Goal: Obtain resource: Download file/media

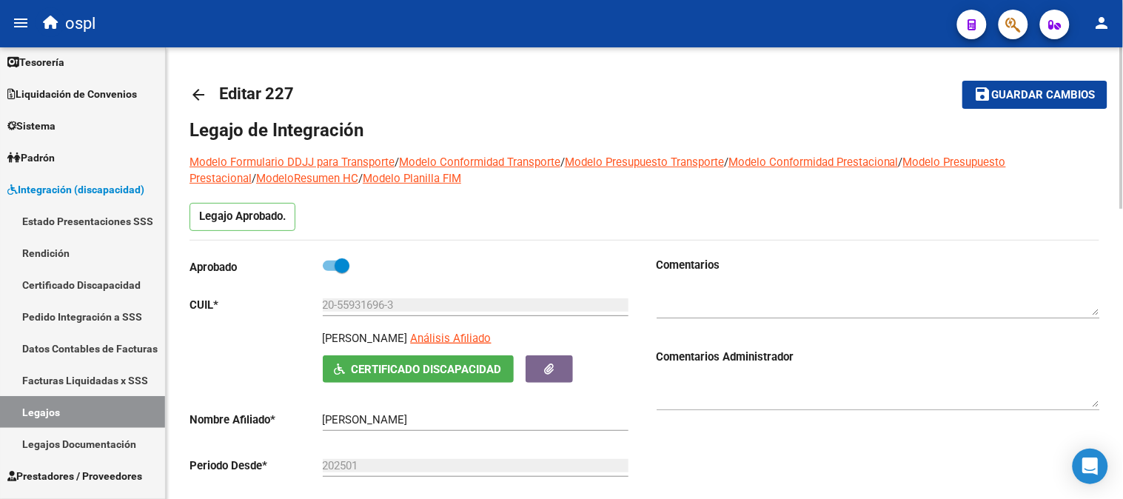
click at [200, 90] on mat-icon "arrow_back" at bounding box center [198, 95] width 18 height 18
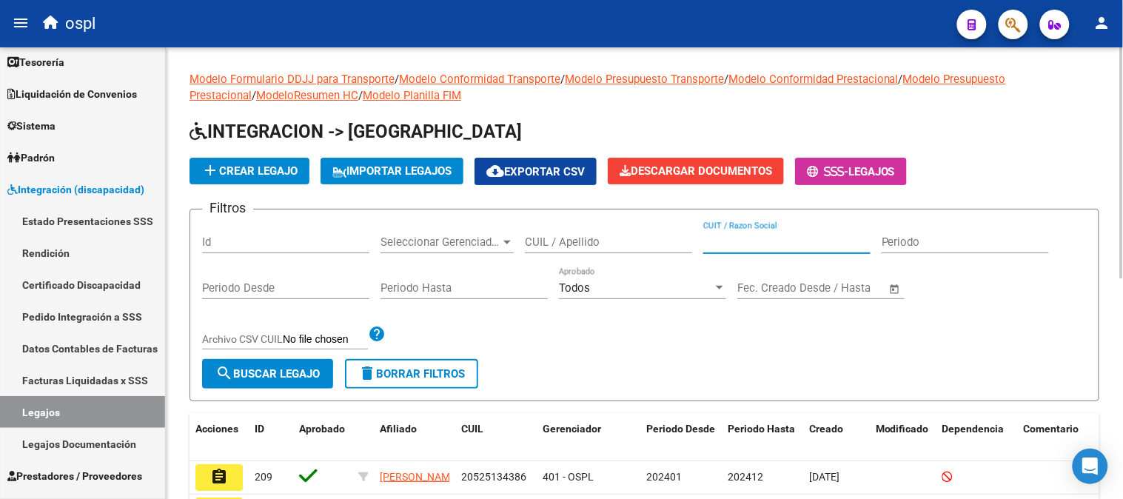
click at [747, 238] on input "CUIT / Razon Social" at bounding box center [786, 241] width 167 height 13
paste input "27342178311"
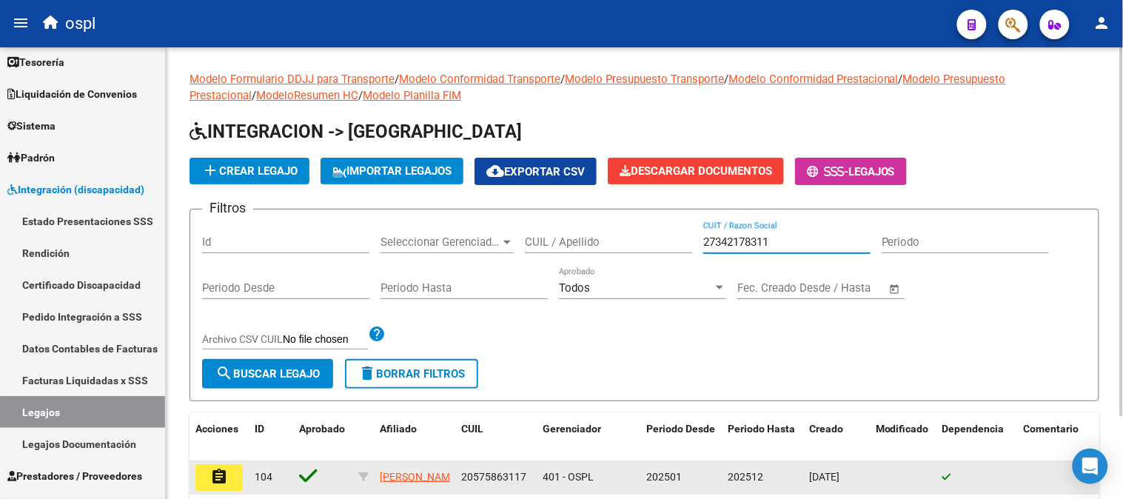
type input "27342178311"
click at [239, 479] on button "assignment" at bounding box center [218, 477] width 47 height 27
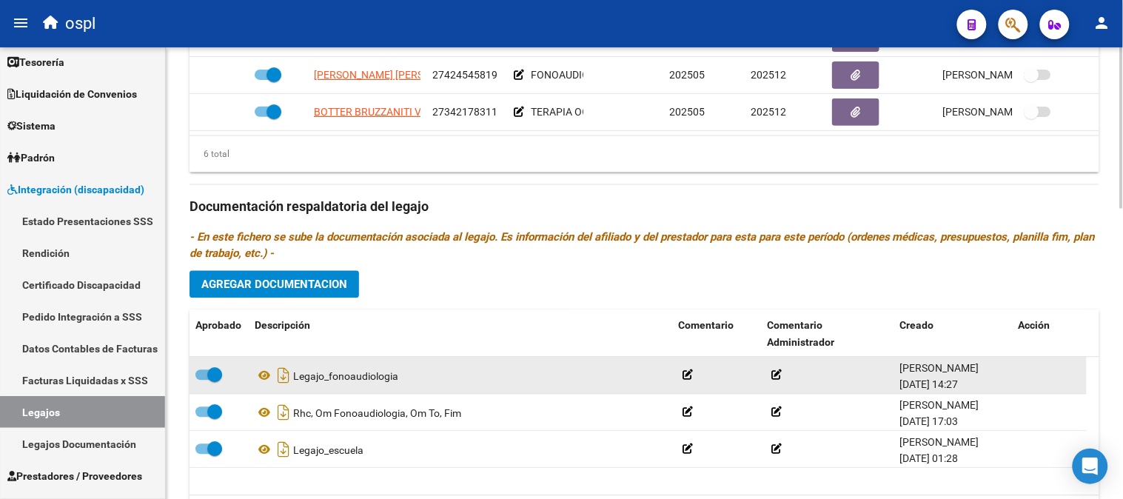
scroll to position [808, 0]
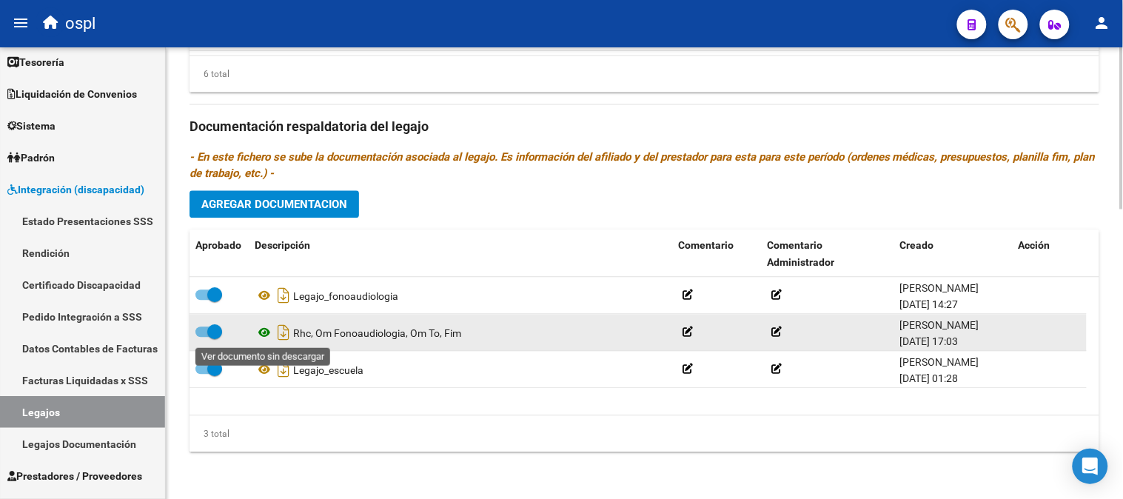
click at [263, 337] on icon at bounding box center [264, 332] width 19 height 18
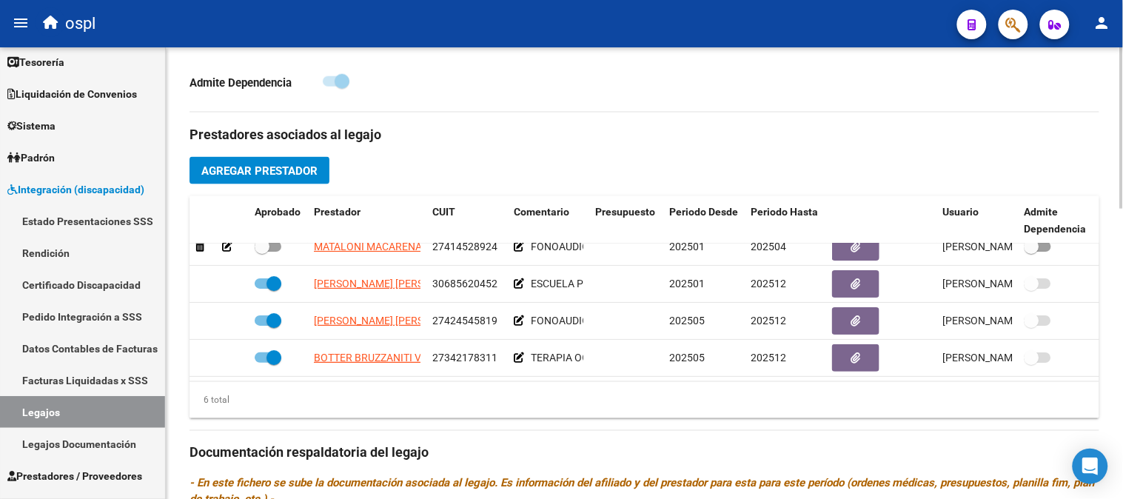
scroll to position [479, 0]
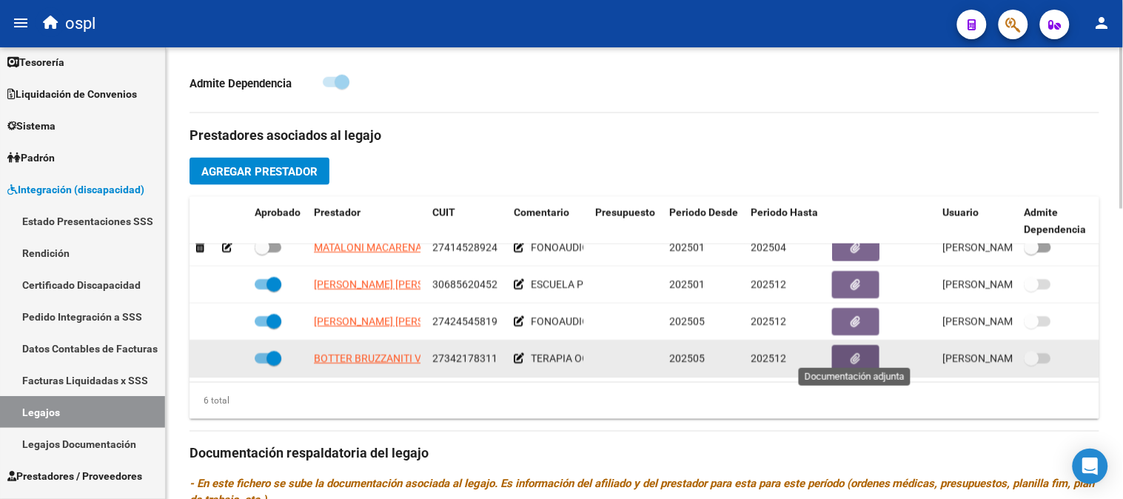
click at [839, 345] on button "button" at bounding box center [855, 358] width 47 height 27
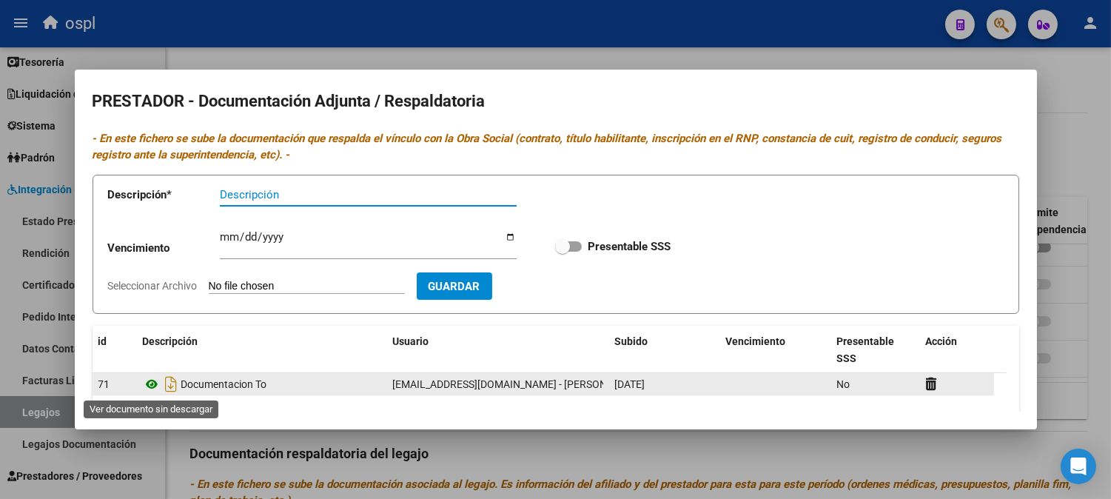
click at [145, 383] on icon at bounding box center [152, 384] width 19 height 18
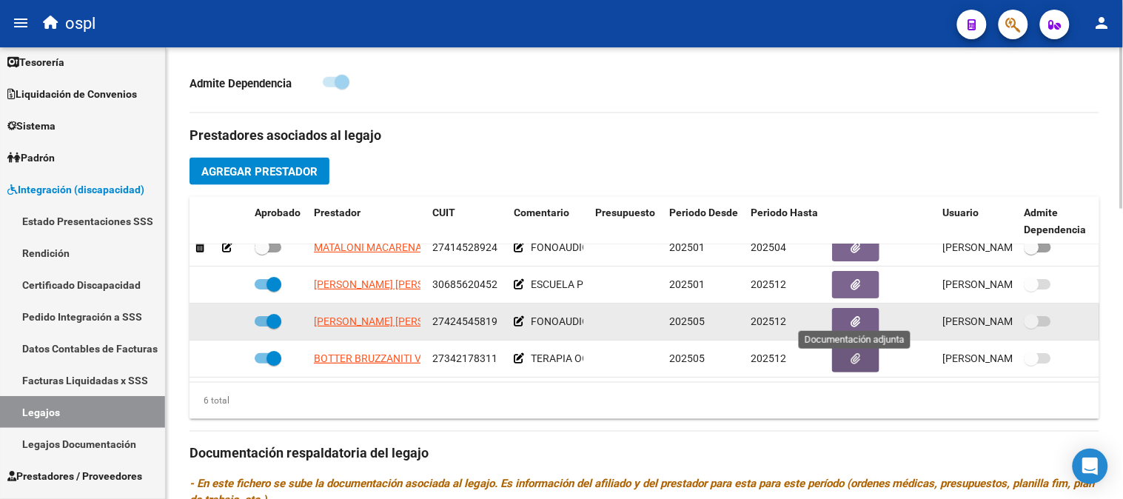
click at [851, 316] on icon "button" at bounding box center [856, 321] width 10 height 11
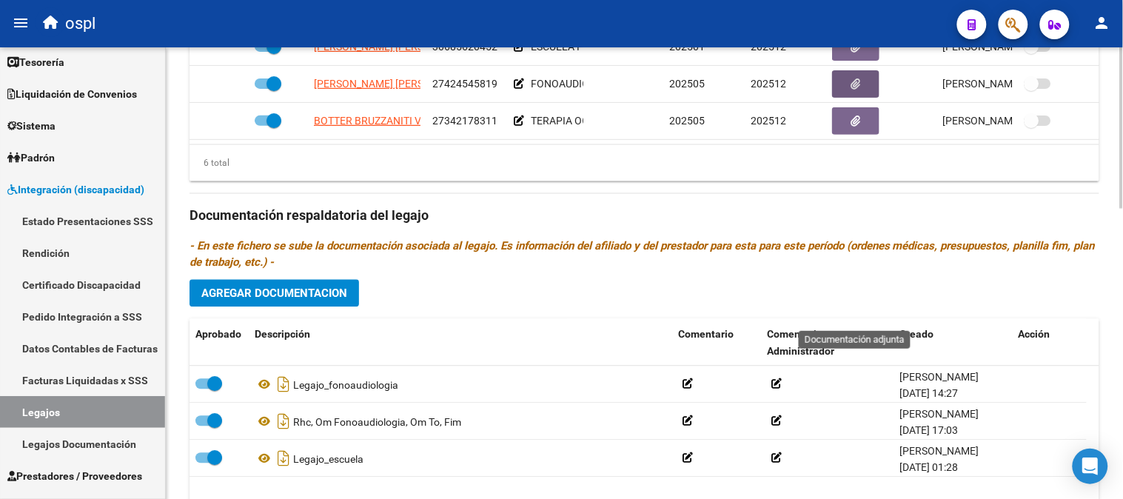
scroll to position [726, 0]
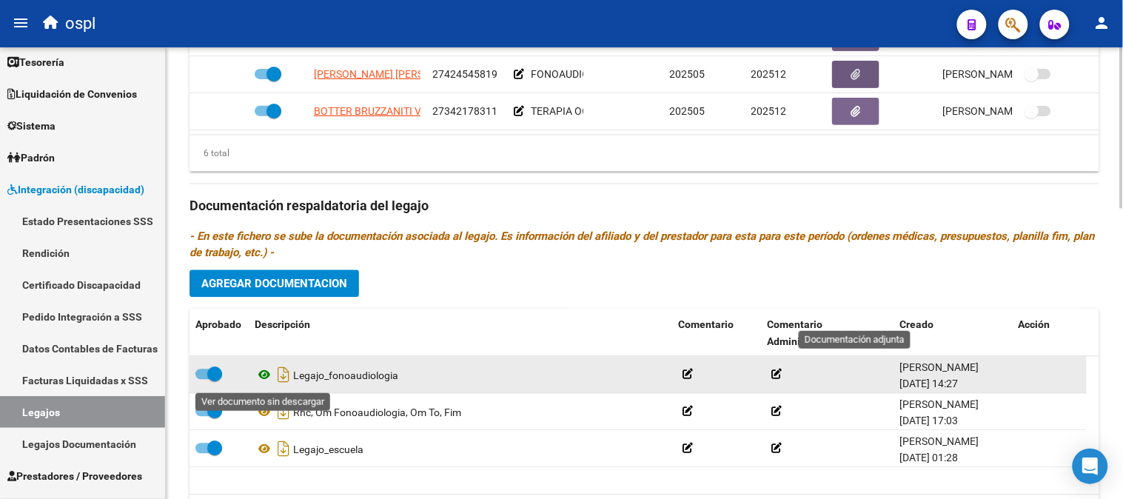
click at [268, 380] on icon at bounding box center [264, 375] width 19 height 18
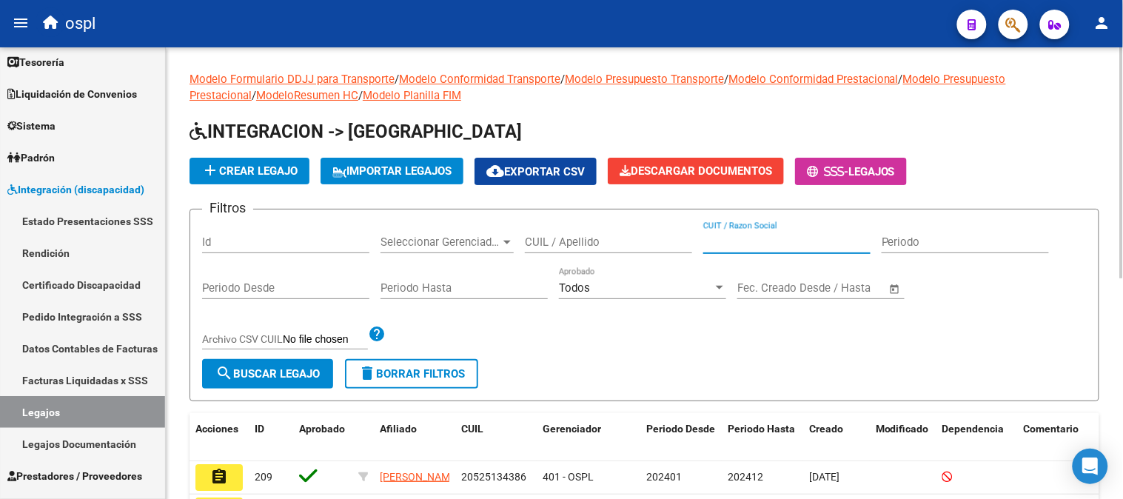
click at [779, 239] on input "CUIT / Razon Social" at bounding box center [786, 241] width 167 height 13
paste input "27296749325"
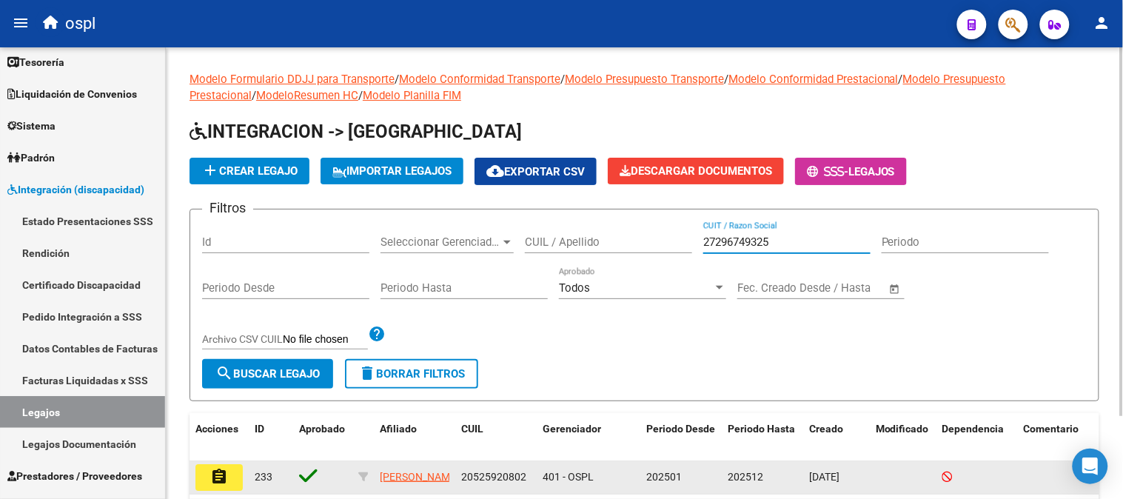
type input "27296749325"
click at [221, 471] on mat-icon "assignment" at bounding box center [219, 477] width 18 height 18
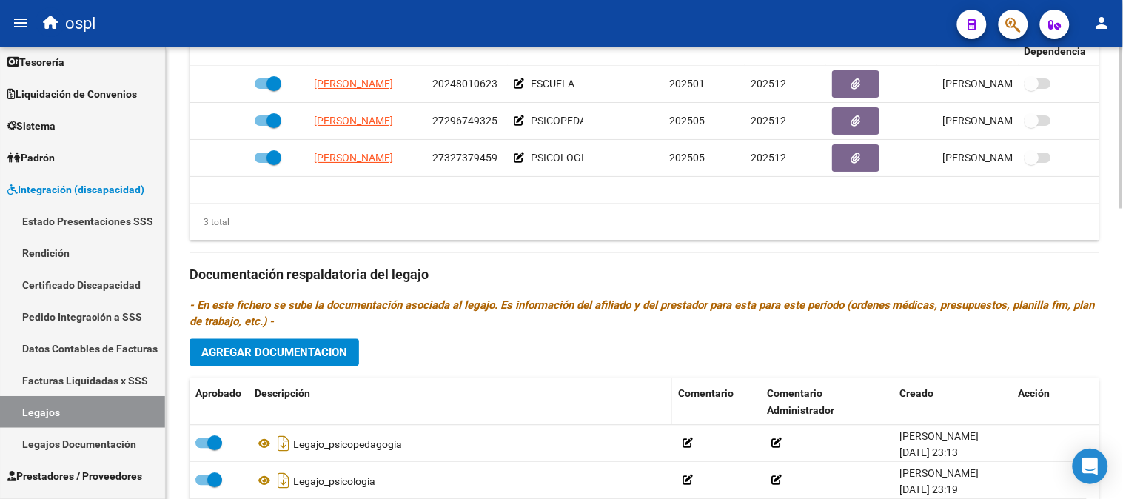
scroll to position [740, 0]
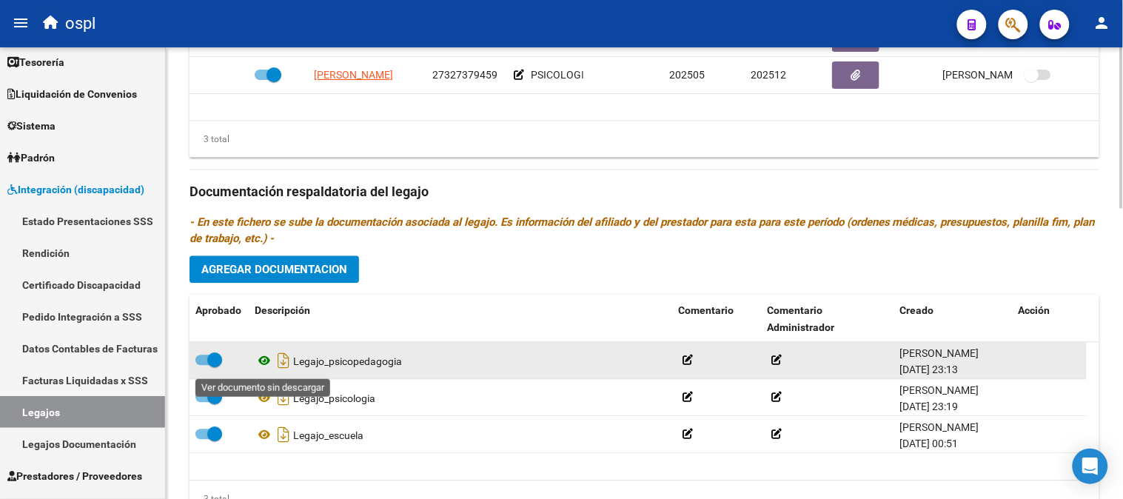
click at [263, 366] on icon at bounding box center [264, 361] width 19 height 18
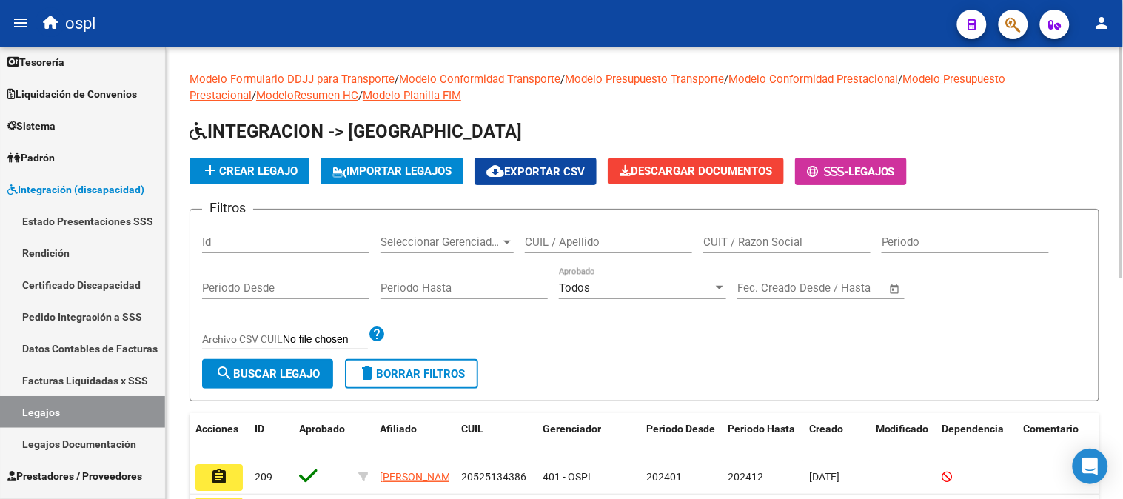
click at [736, 252] on div "CUIT / Razon Social" at bounding box center [786, 237] width 167 height 32
paste input "27329087579"
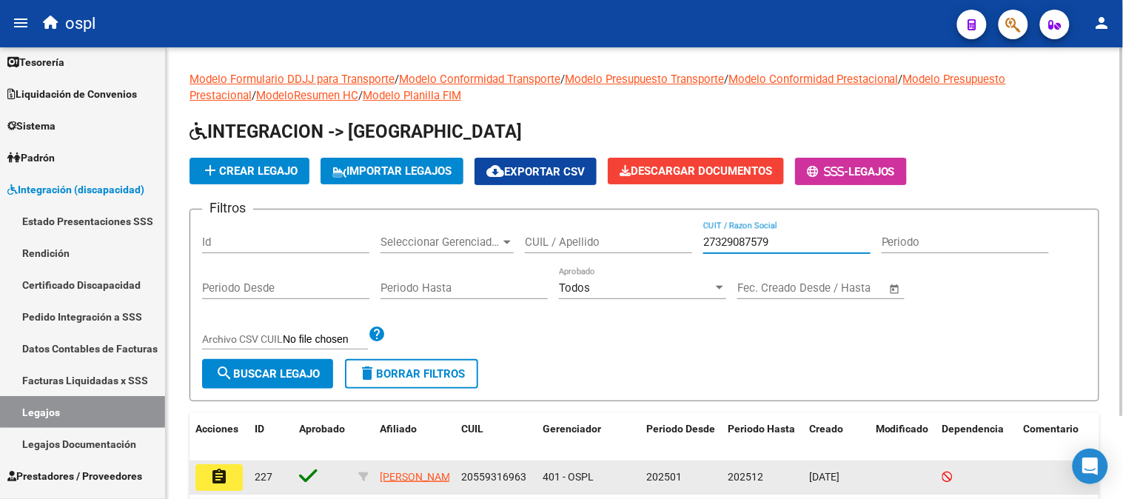
type input "27329087579"
click at [232, 468] on button "assignment" at bounding box center [218, 477] width 47 height 27
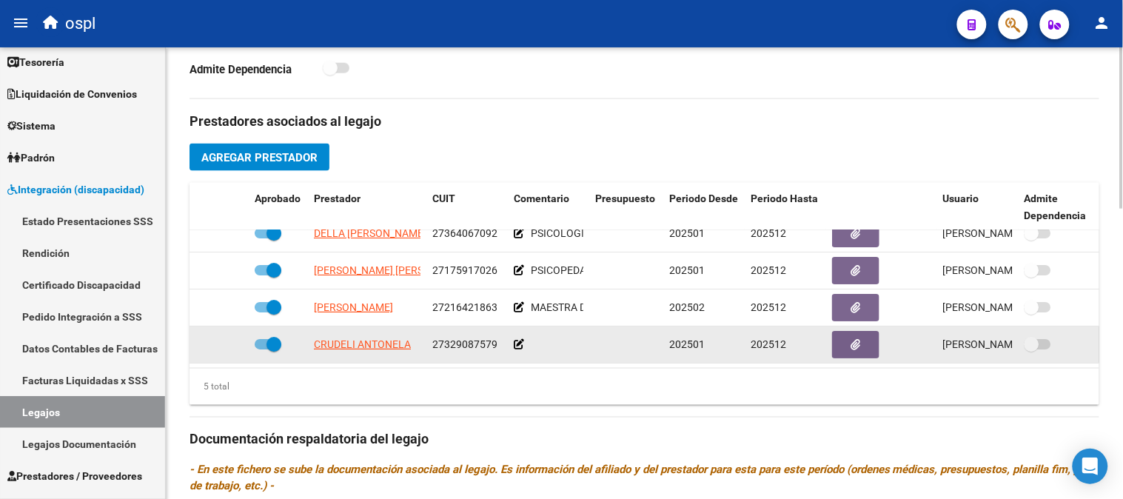
scroll to position [575, 0]
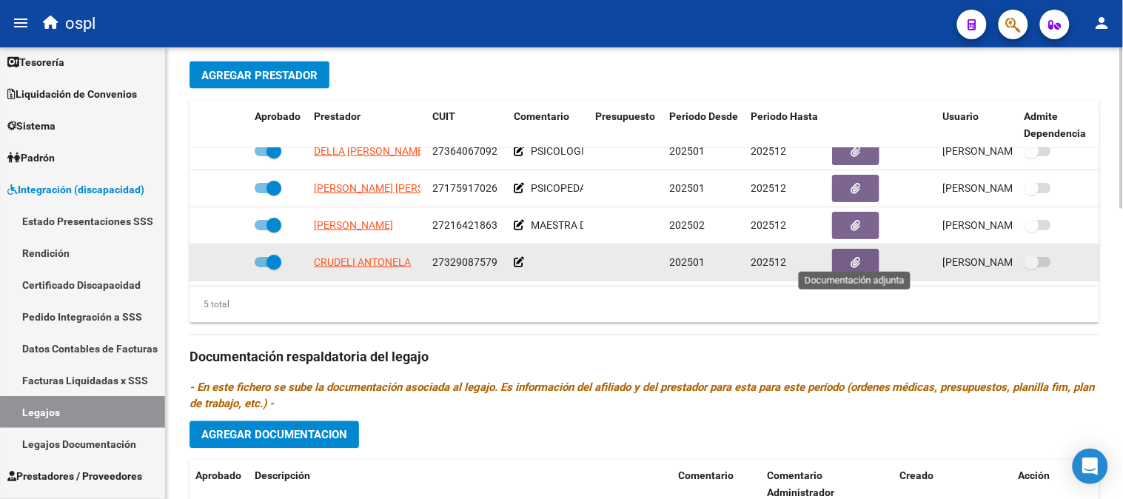
click at [838, 249] on button "button" at bounding box center [855, 262] width 47 height 27
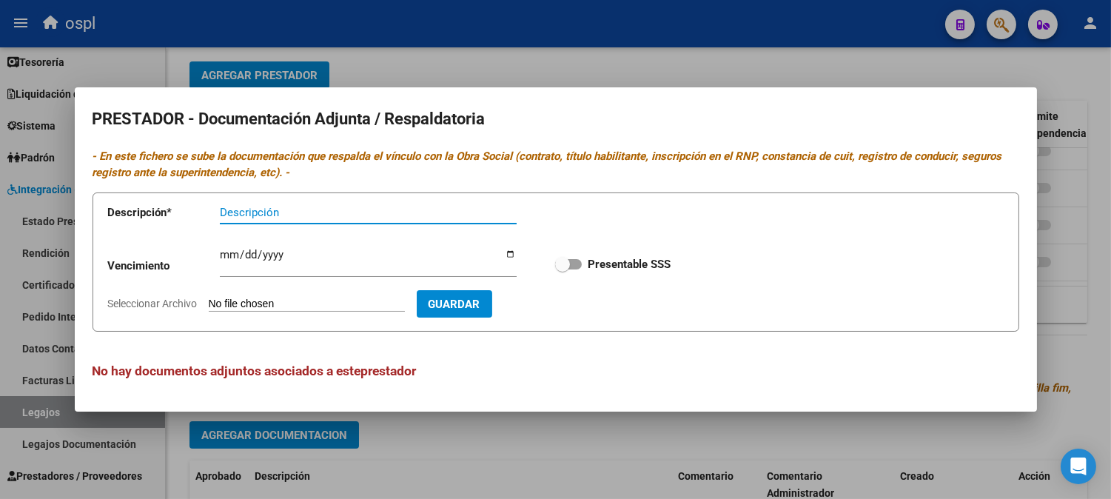
click at [681, 434] on div at bounding box center [555, 249] width 1111 height 499
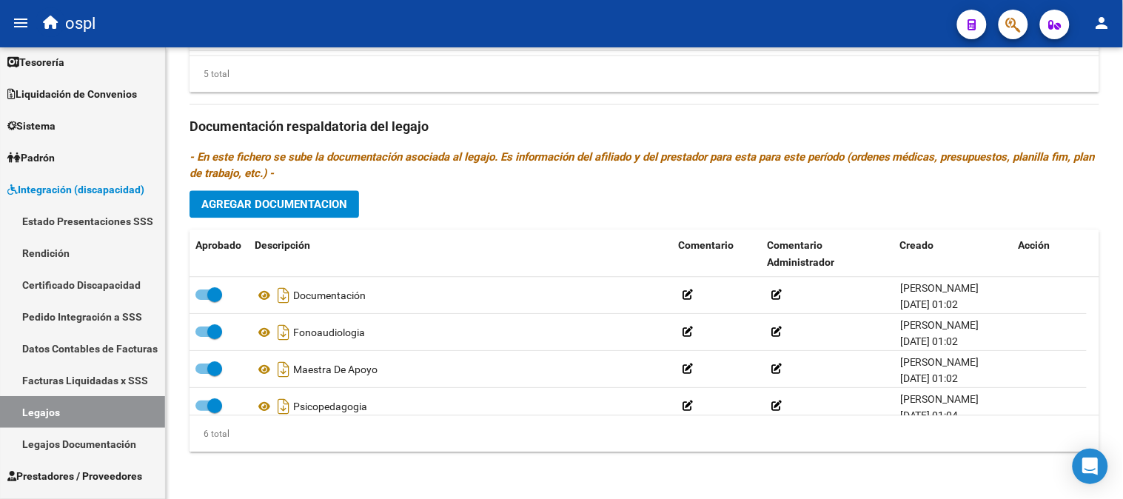
scroll to position [82, 0]
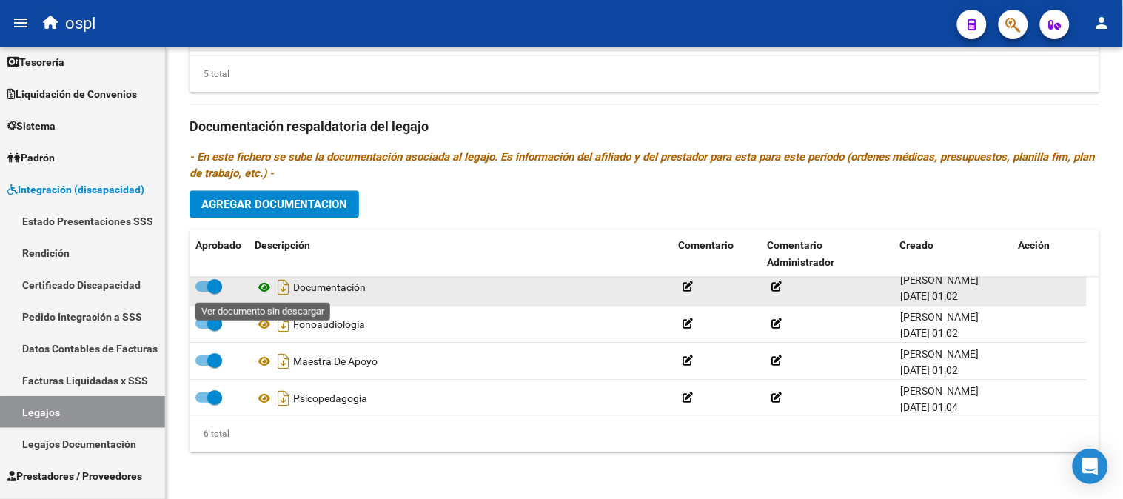
click at [267, 287] on icon at bounding box center [264, 287] width 19 height 18
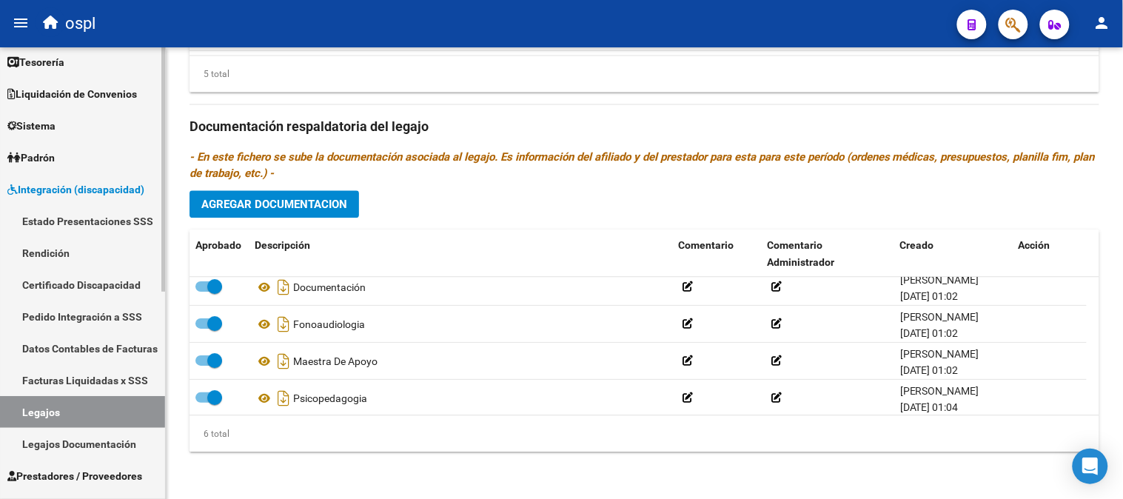
click at [69, 187] on span "Integración (discapacidad)" at bounding box center [75, 189] width 137 height 16
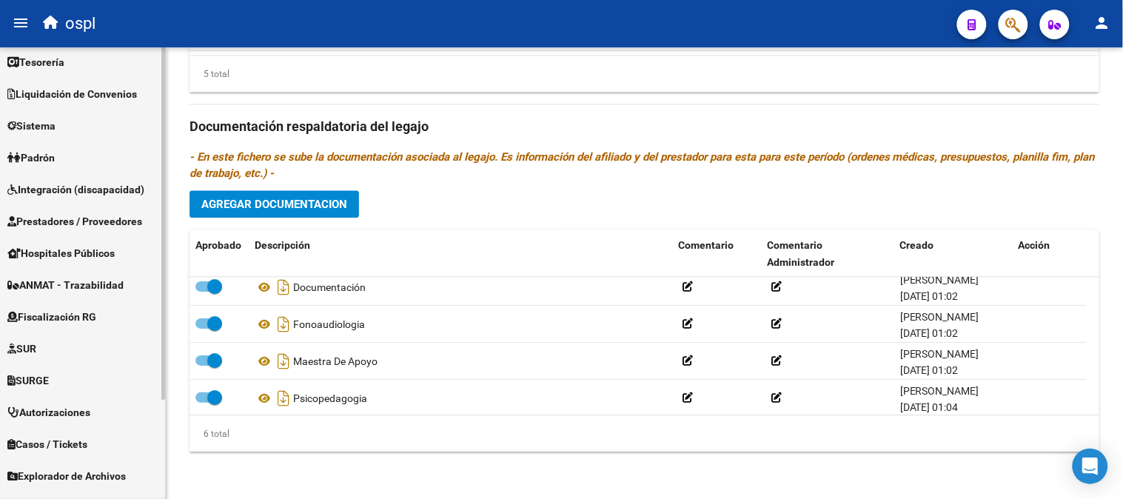
click at [95, 217] on span "Prestadores / Proveedores" at bounding box center [74, 221] width 135 height 16
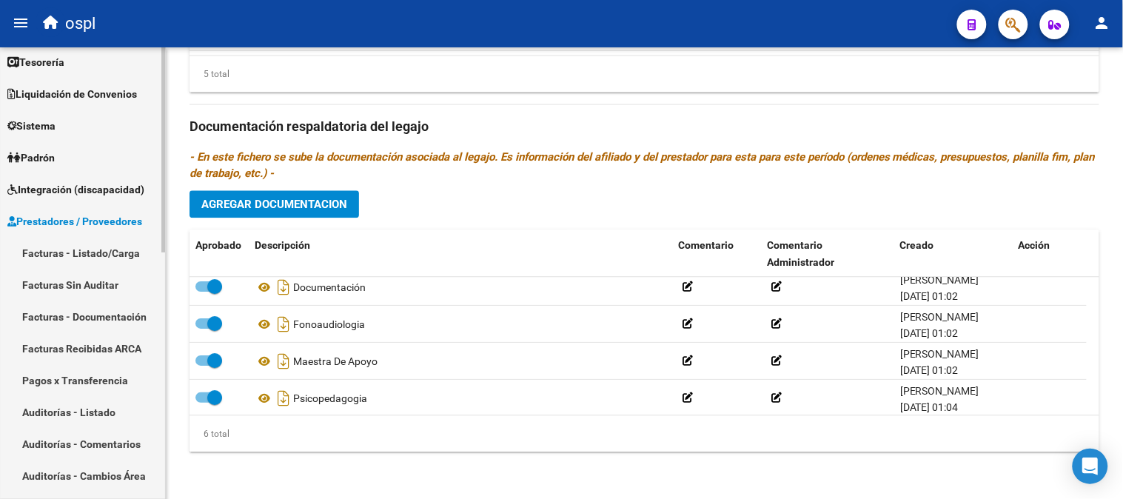
click at [107, 248] on link "Facturas - Listado/Carga" at bounding box center [82, 253] width 165 height 32
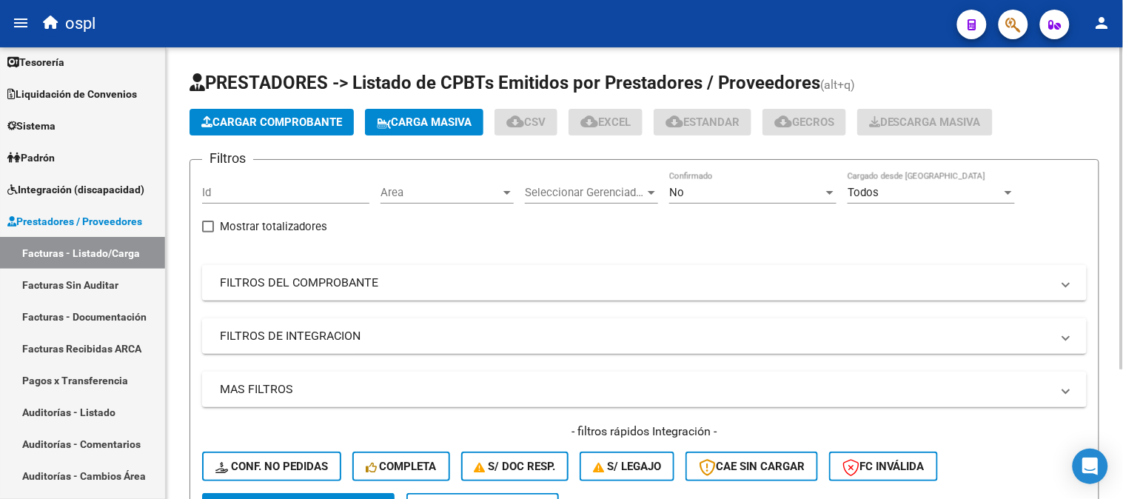
click at [720, 198] on div "No" at bounding box center [746, 192] width 154 height 13
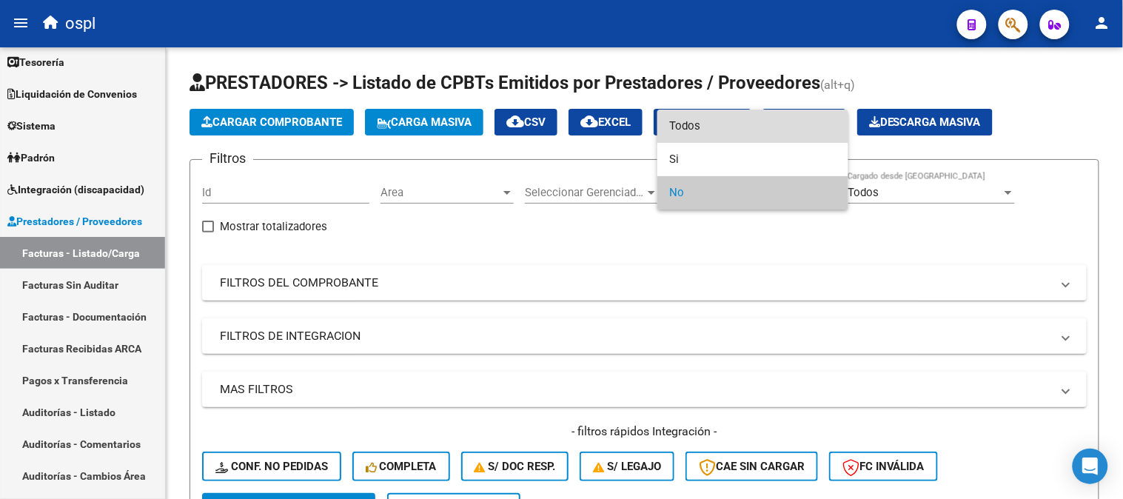
click at [704, 137] on span "Todos" at bounding box center [752, 126] width 167 height 33
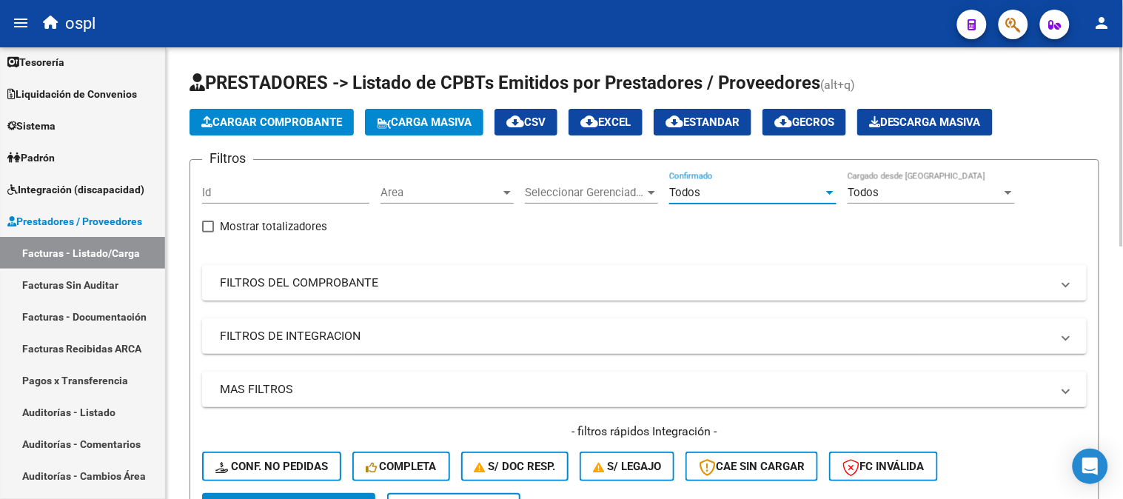
click at [457, 290] on mat-panel-title "FILTROS DEL COMPROBANTE" at bounding box center [635, 283] width 831 height 16
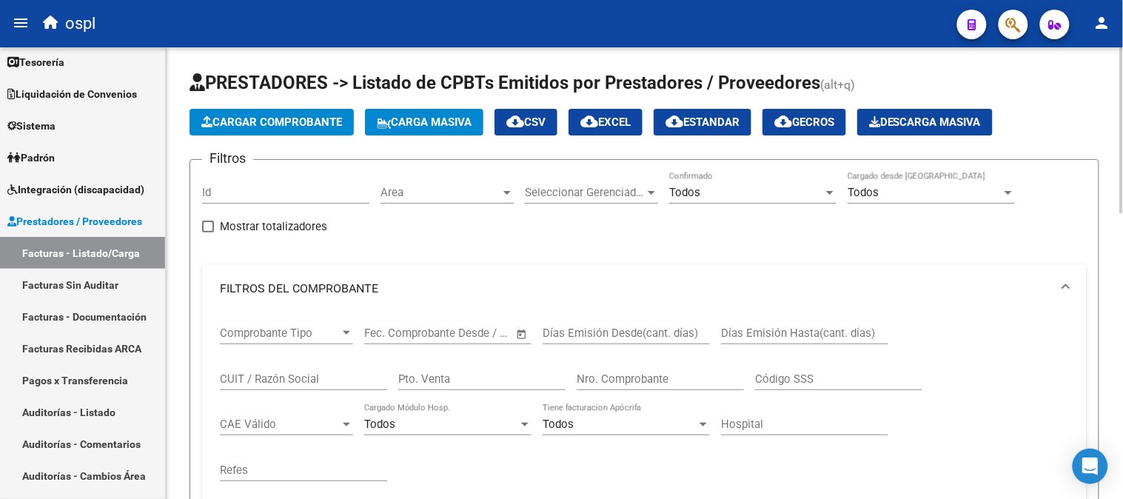
click at [337, 364] on div "CUIT / Razón Social" at bounding box center [303, 374] width 167 height 32
paste input "27407677752"
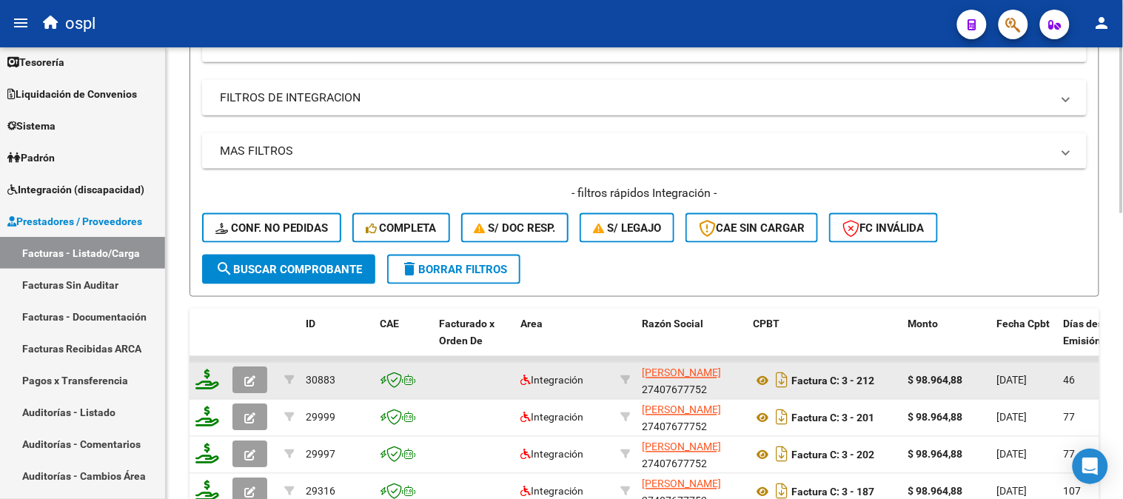
scroll to position [493, 0]
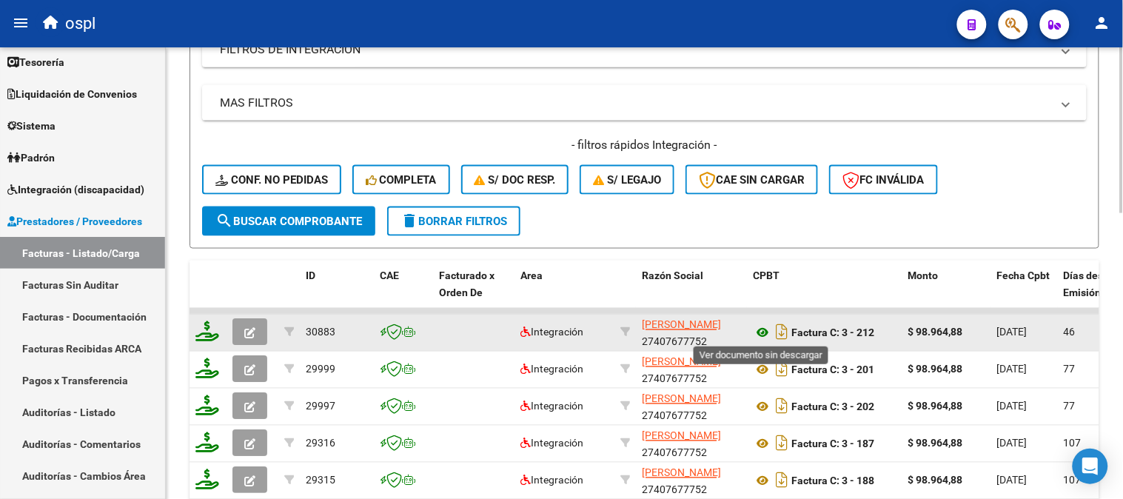
type input "27407677752"
click at [764, 335] on icon at bounding box center [762, 333] width 19 height 18
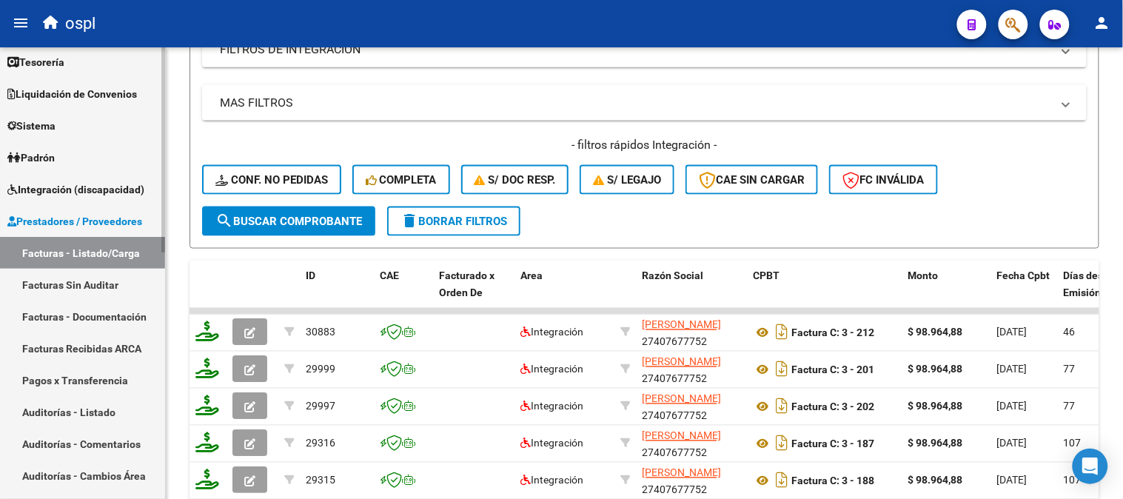
click at [81, 215] on span "Prestadores / Proveedores" at bounding box center [74, 221] width 135 height 16
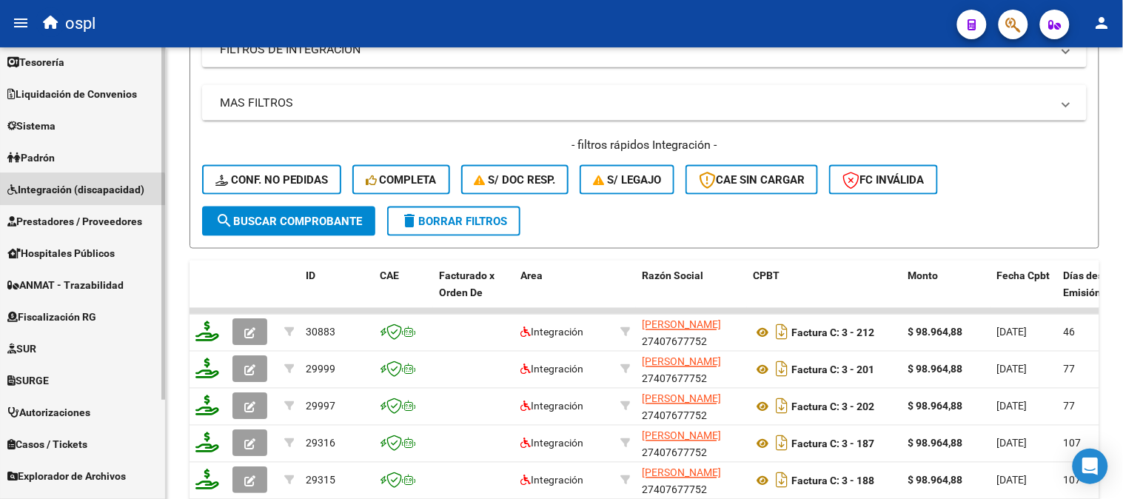
click at [78, 196] on span "Integración (discapacidad)" at bounding box center [75, 189] width 137 height 16
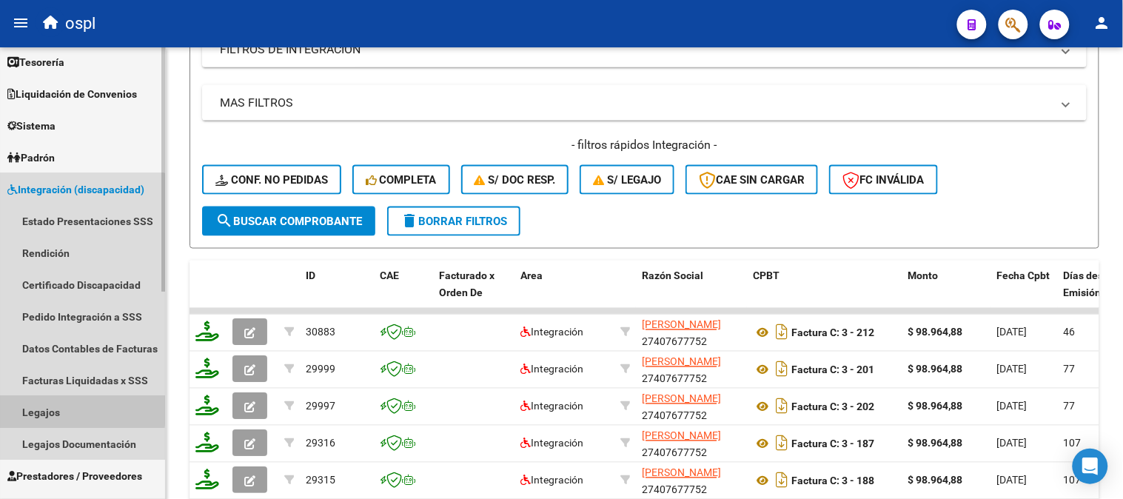
click at [78, 409] on link "Legajos" at bounding box center [82, 412] width 165 height 32
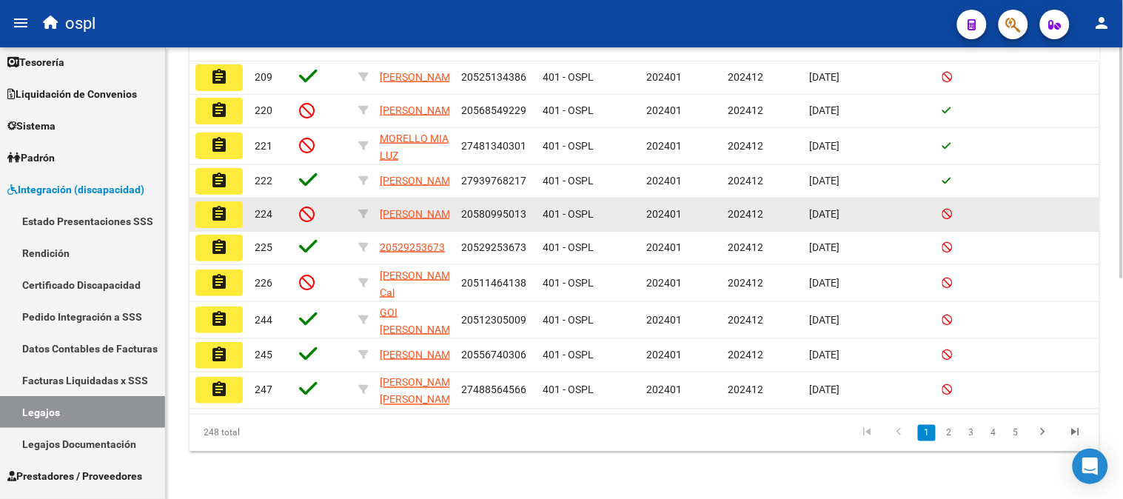
scroll to position [19, 0]
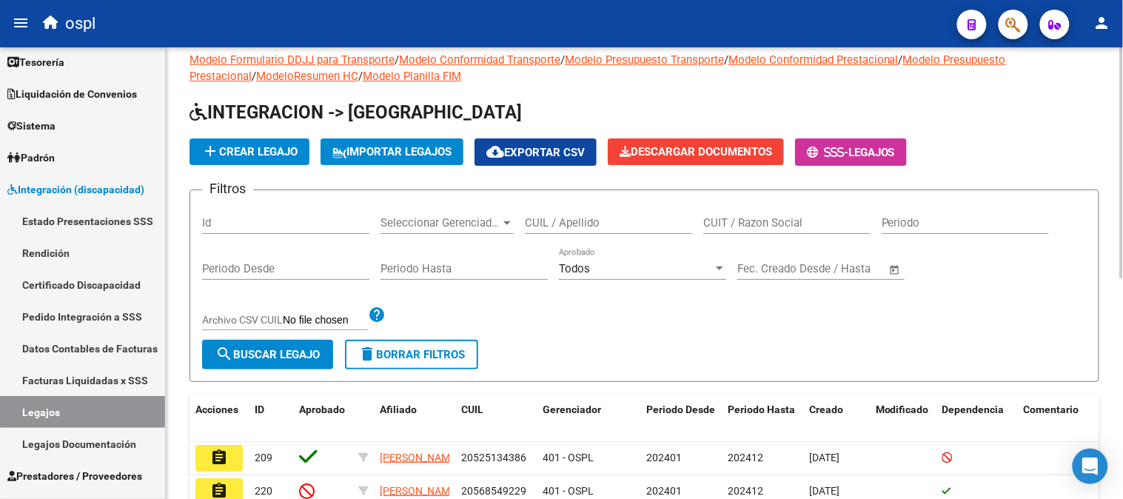
click at [782, 209] on div "CUIT / Razon Social" at bounding box center [786, 218] width 167 height 32
paste input "27407677752"
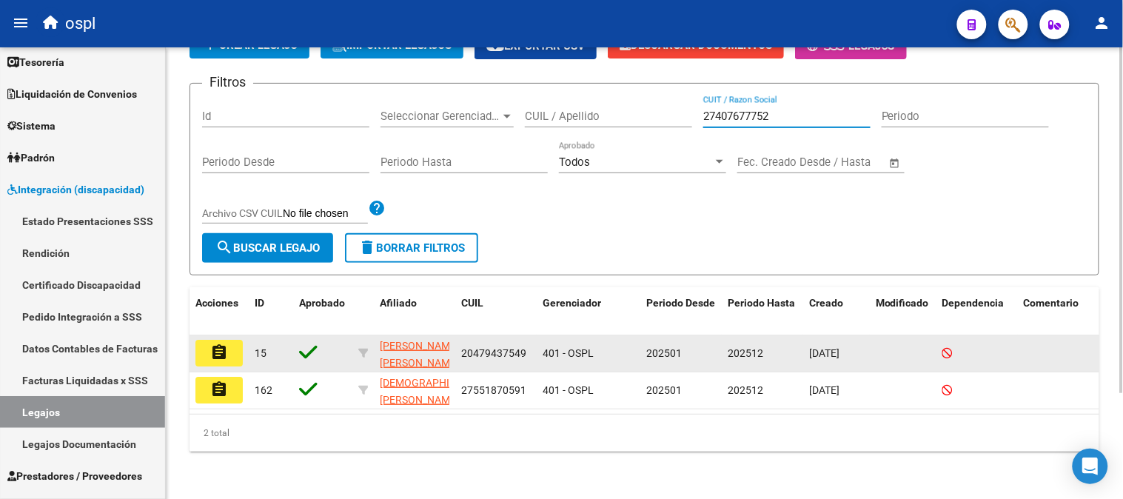
scroll to position [138, 0]
type input "27407677752"
click at [220, 343] on mat-icon "assignment" at bounding box center [219, 352] width 18 height 18
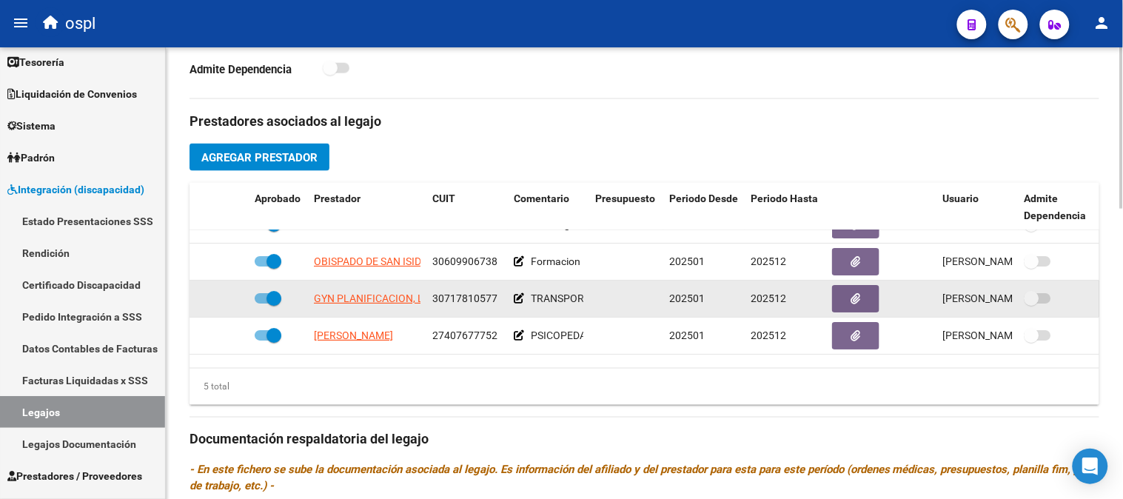
scroll to position [64, 0]
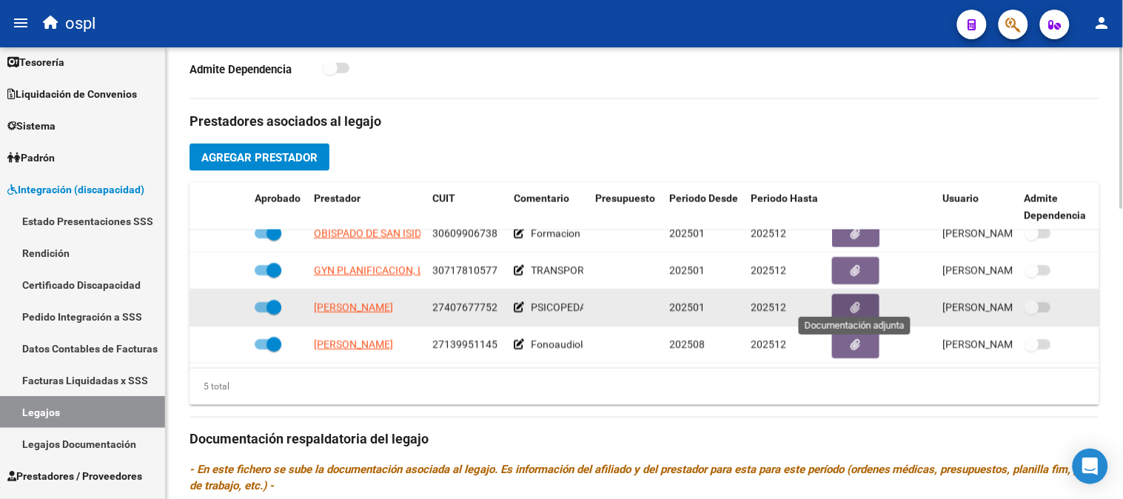
click at [866, 311] on button "button" at bounding box center [855, 307] width 47 height 27
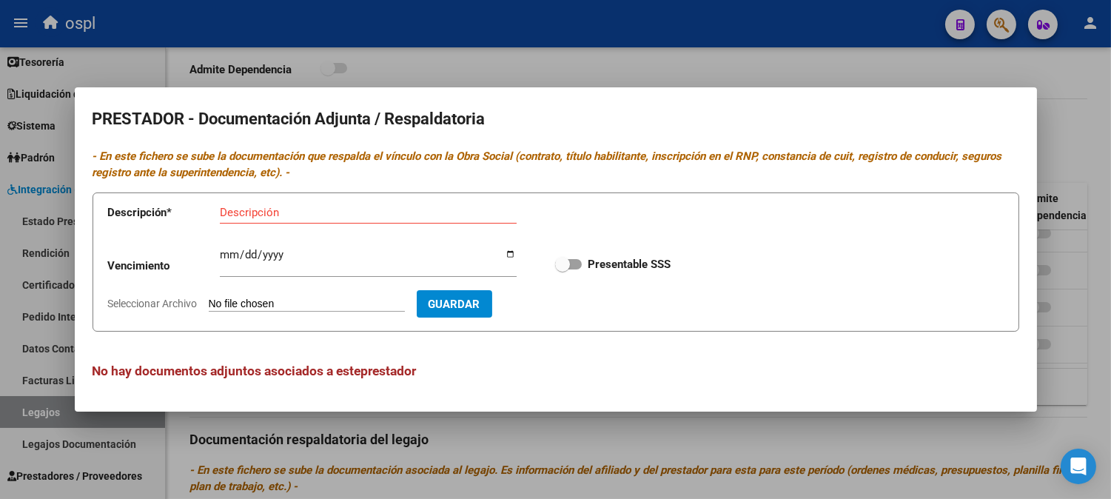
click at [687, 450] on div at bounding box center [555, 249] width 1111 height 499
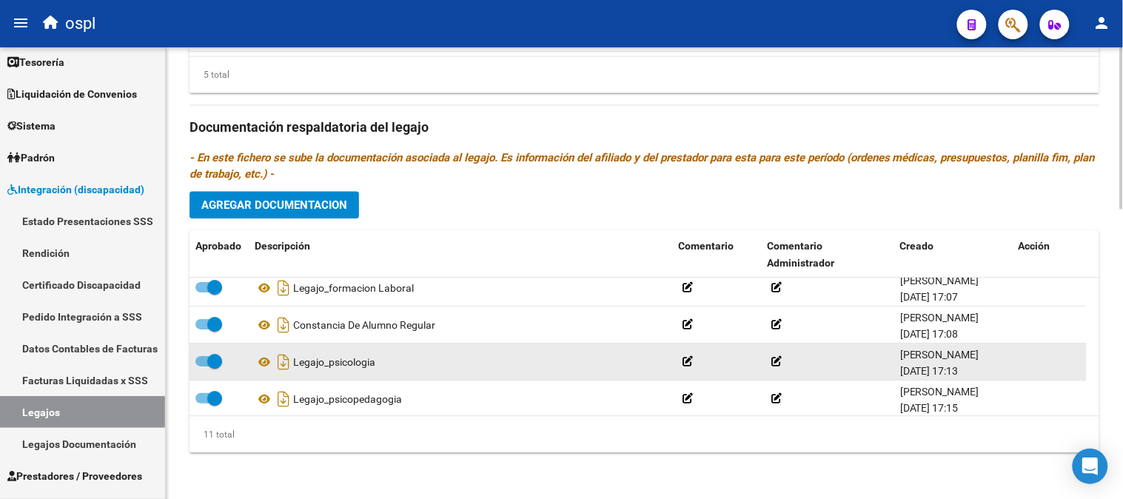
scroll to position [808, 0]
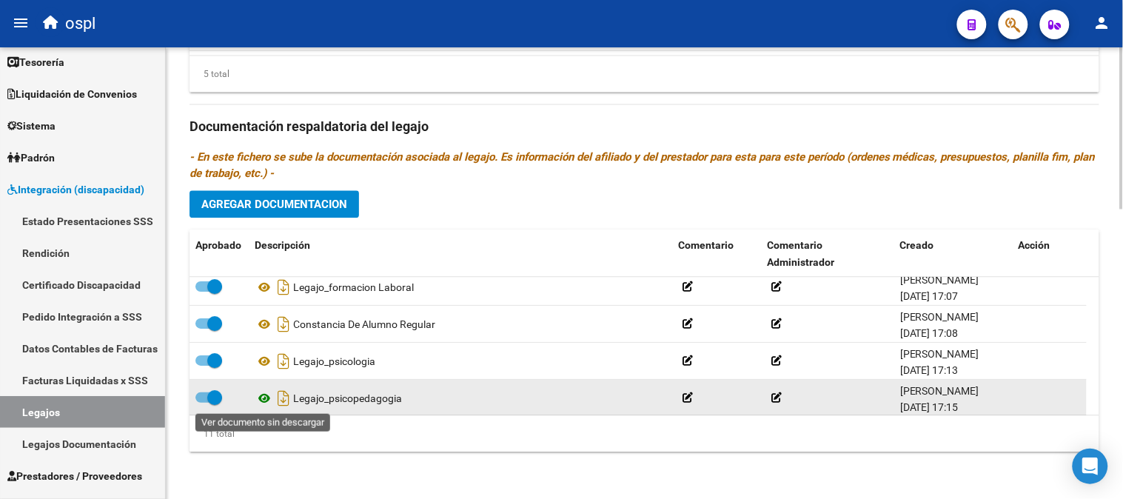
click at [266, 400] on icon at bounding box center [264, 398] width 19 height 18
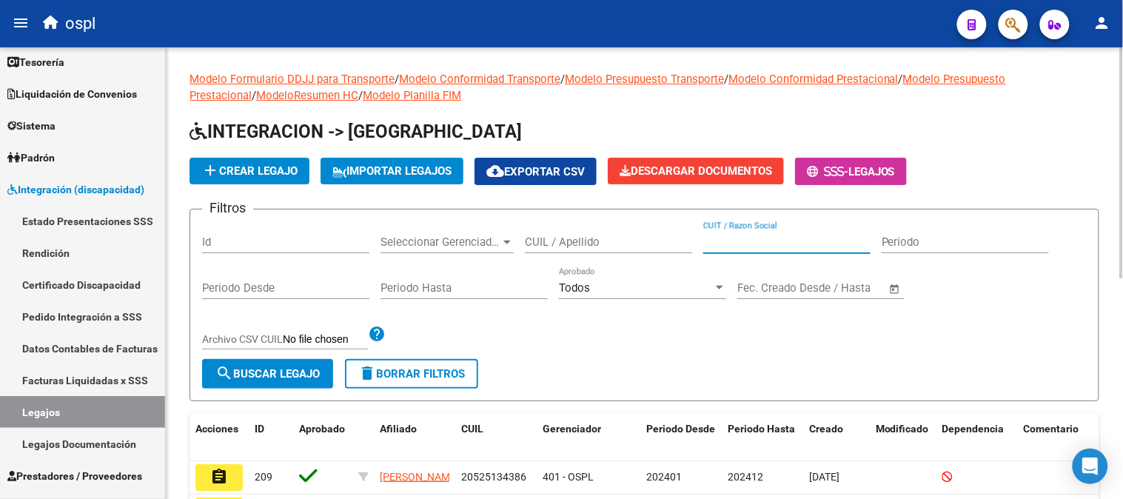
click at [782, 249] on input "CUIT / Razon Social" at bounding box center [786, 241] width 167 height 13
paste input "20172741046"
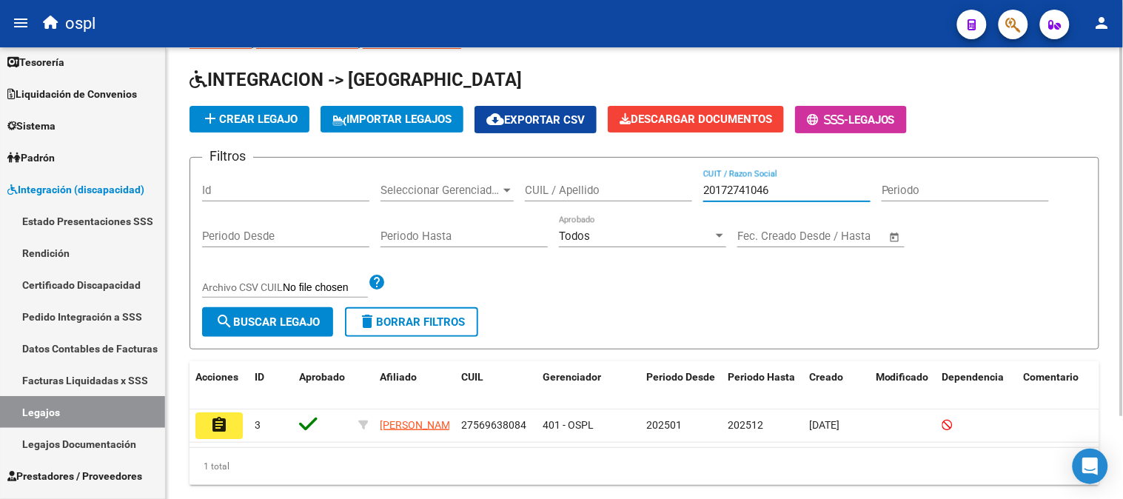
scroll to position [101, 0]
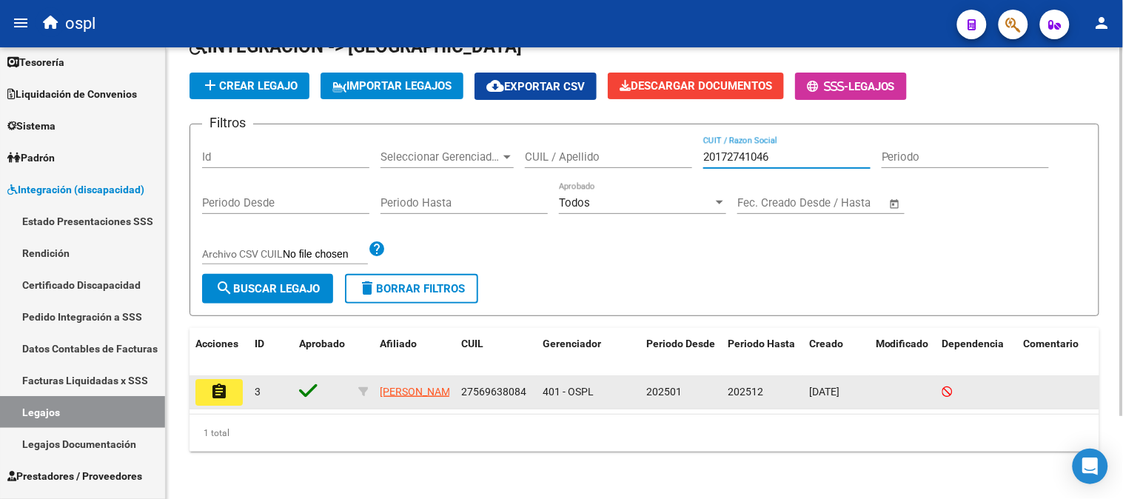
type input "20172741046"
click at [220, 383] on mat-icon "assignment" at bounding box center [219, 392] width 18 height 18
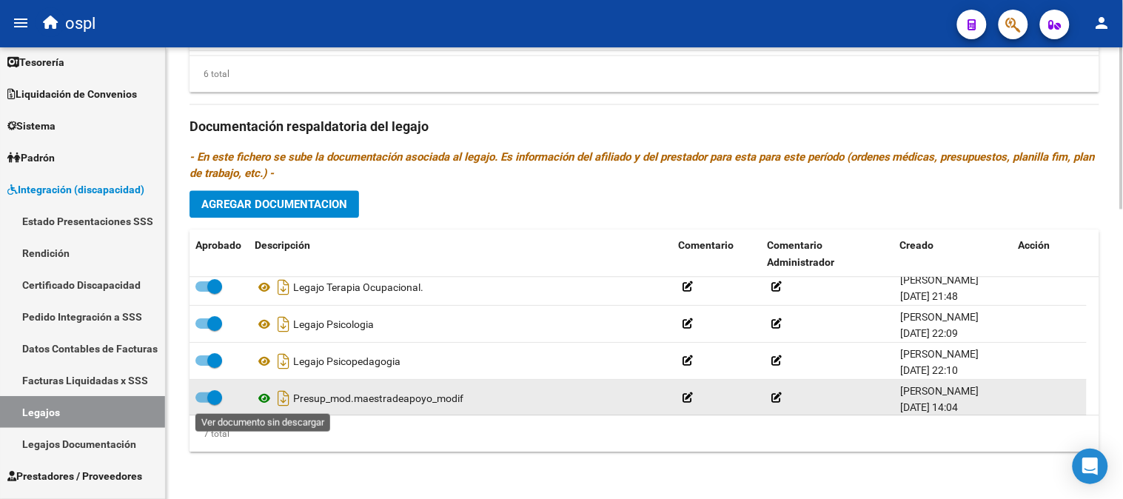
scroll to position [126, 0]
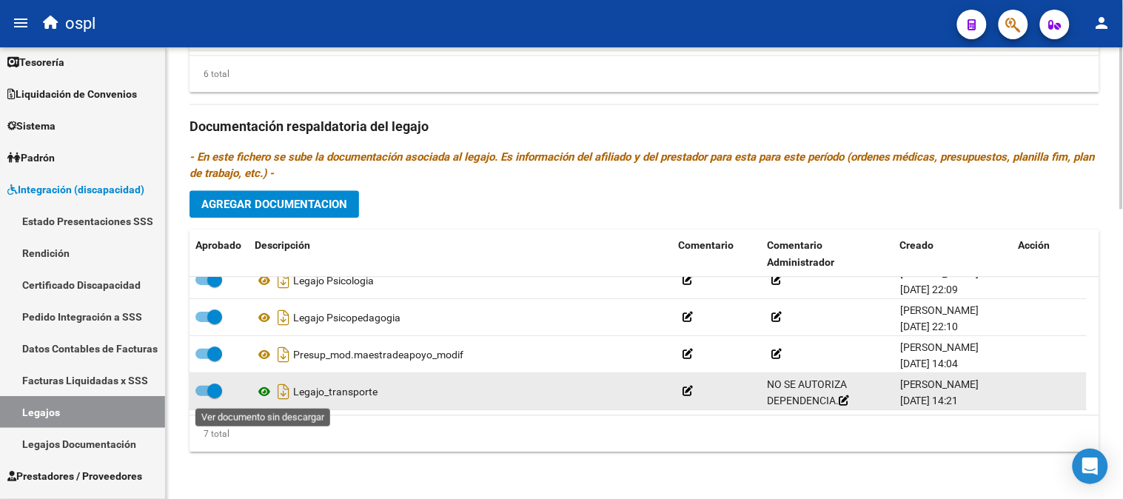
click at [261, 390] on icon at bounding box center [264, 392] width 19 height 18
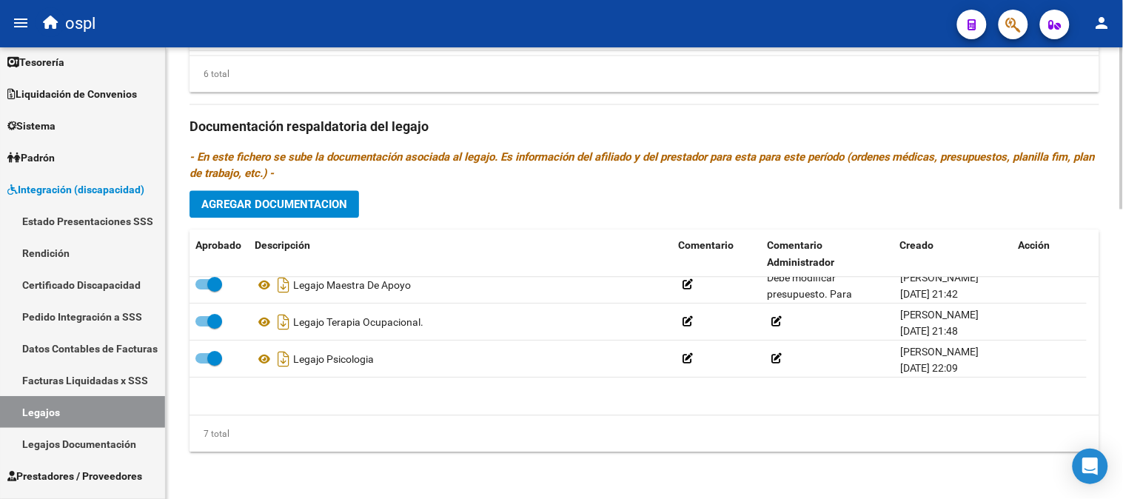
scroll to position [0, 0]
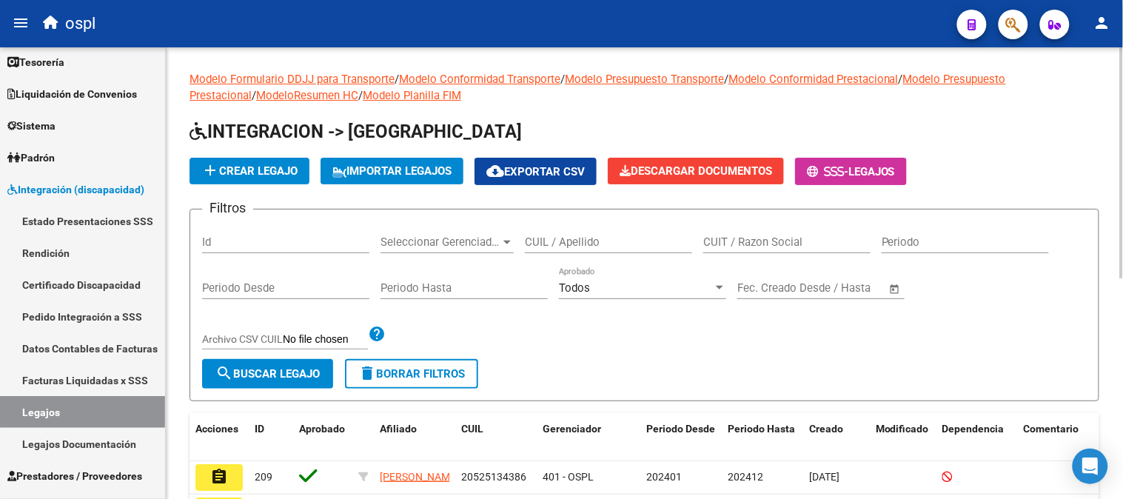
click at [794, 252] on div "CUIT / Razon Social" at bounding box center [786, 237] width 167 height 32
click at [787, 238] on input "CUIT / Razon Social" at bounding box center [786, 241] width 167 height 13
paste input "30715016342"
type input "30715016342"
